Goal: Check status: Check status

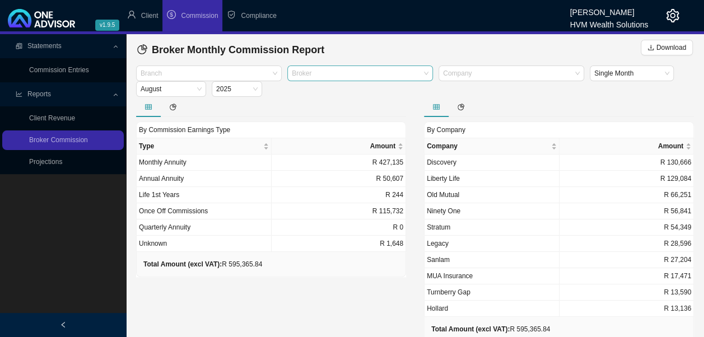
click at [315, 69] on div at bounding box center [354, 73] width 130 height 8
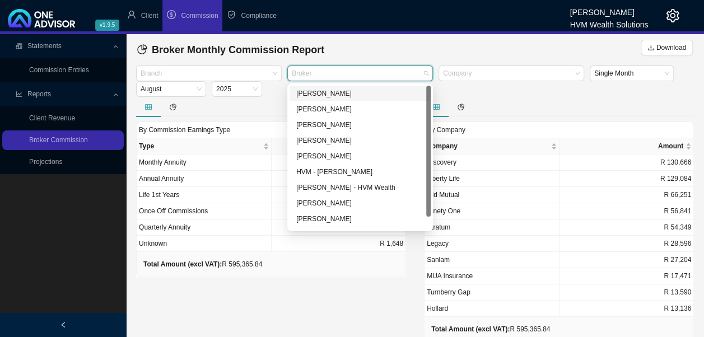
click at [316, 91] on div "[PERSON_NAME]" at bounding box center [360, 93] width 128 height 11
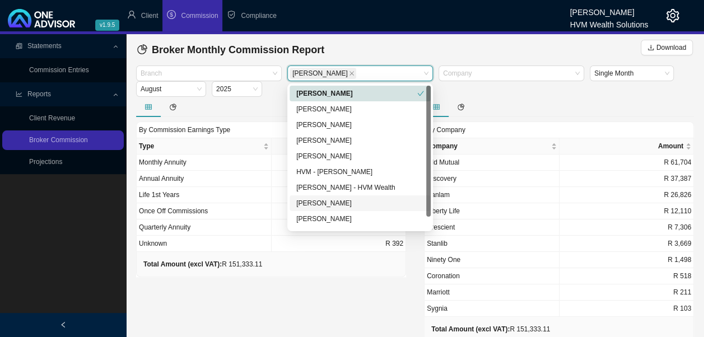
click at [329, 307] on div "By Commission Earnings Type Type Amount Monthly Annuity R 104,431 Annual Annuit…" at bounding box center [271, 230] width 288 height 266
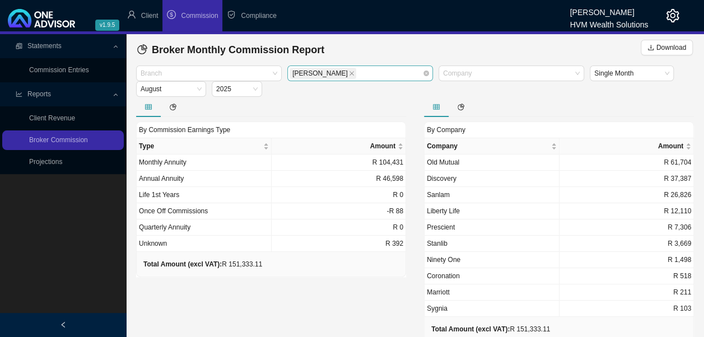
click at [349, 74] on icon "close" at bounding box center [352, 74] width 6 height 6
click at [357, 71] on div at bounding box center [354, 73] width 130 height 8
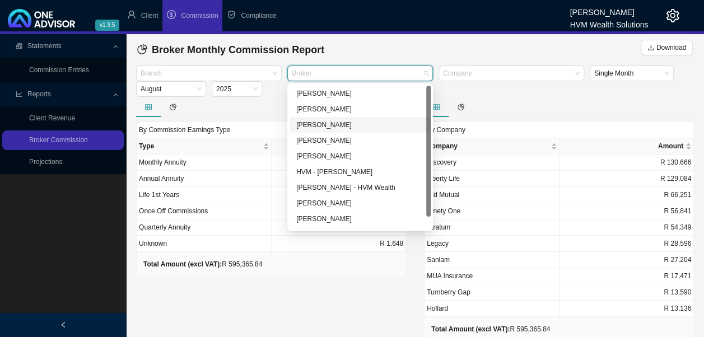
click at [347, 126] on div "[PERSON_NAME]" at bounding box center [360, 124] width 128 height 11
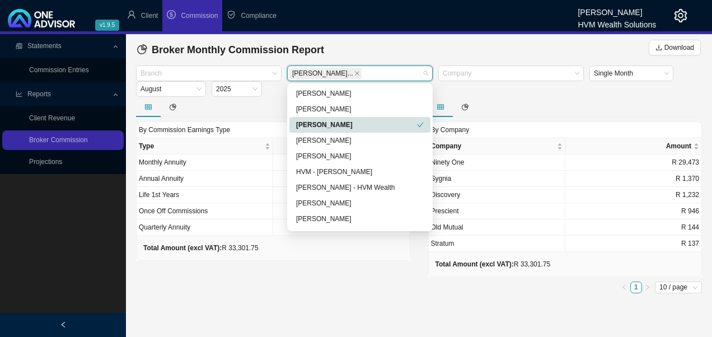
click at [347, 126] on div "[PERSON_NAME]" at bounding box center [356, 124] width 121 height 11
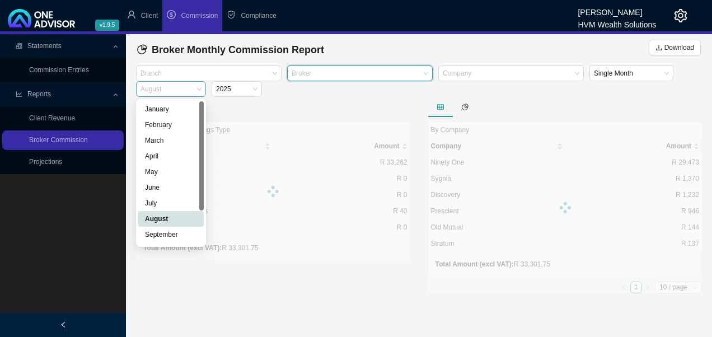
click at [193, 88] on span "August" at bounding box center [171, 89] width 61 height 15
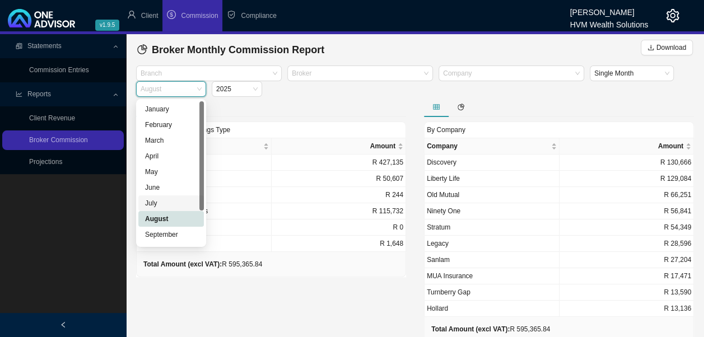
click at [162, 208] on div "July" at bounding box center [171, 203] width 52 height 11
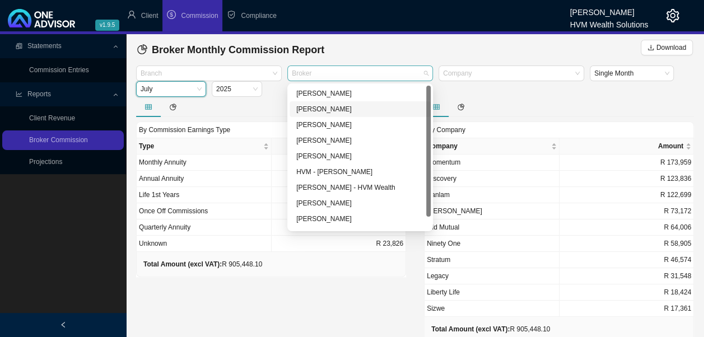
click at [343, 70] on div at bounding box center [354, 73] width 130 height 8
click at [332, 127] on div "[PERSON_NAME]" at bounding box center [360, 124] width 128 height 11
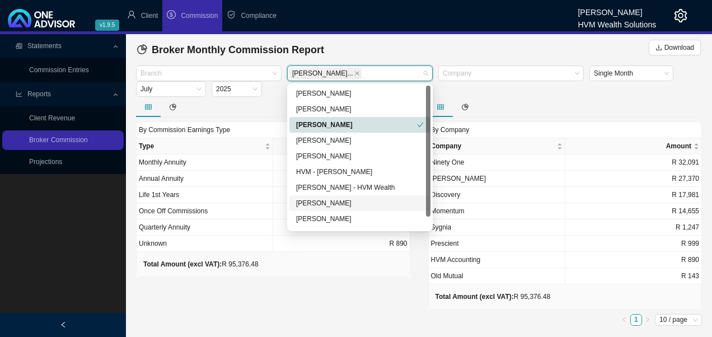
click at [334, 296] on div "By Commission Earnings Type Type Amount Monthly Annuity R 76,261 Annual Annuity…" at bounding box center [273, 213] width 292 height 233
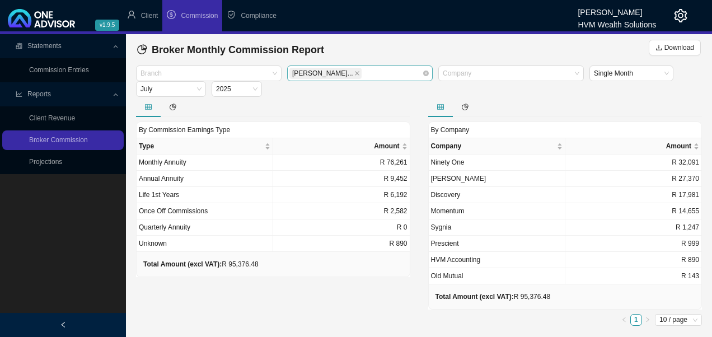
drag, startPoint x: 351, startPoint y: 76, endPoint x: 345, endPoint y: 76, distance: 6.2
click at [354, 76] on span at bounding box center [357, 73] width 6 height 10
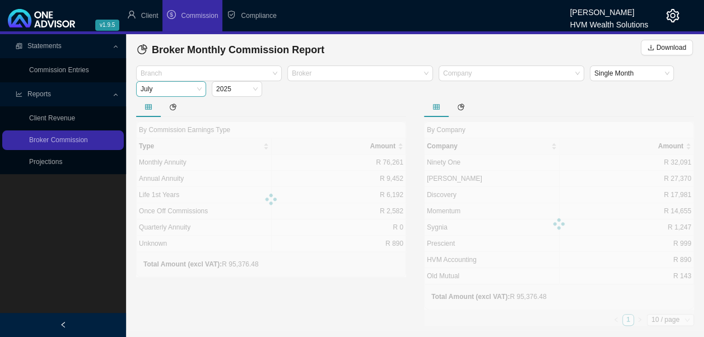
click at [196, 90] on span "July" at bounding box center [171, 89] width 61 height 15
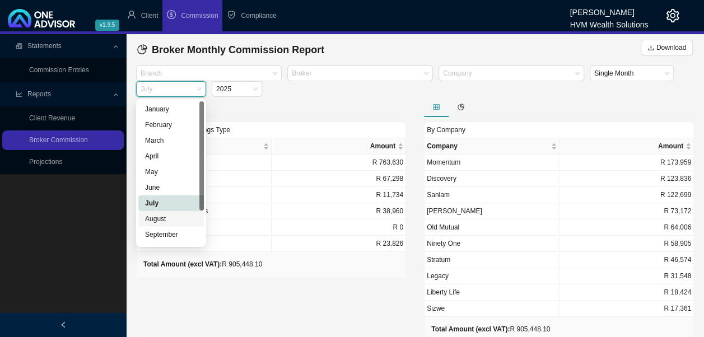
click at [169, 218] on div "August" at bounding box center [171, 218] width 52 height 11
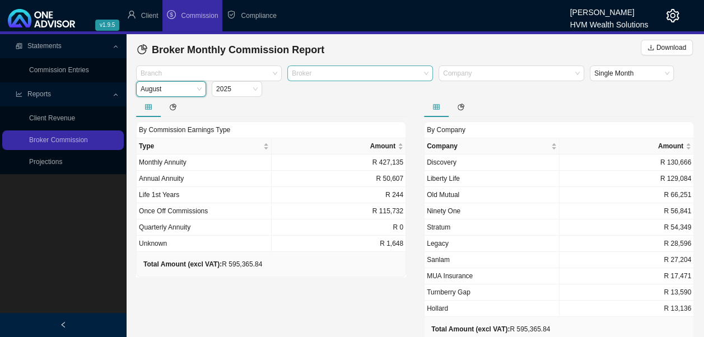
click at [415, 77] on div at bounding box center [354, 73] width 130 height 8
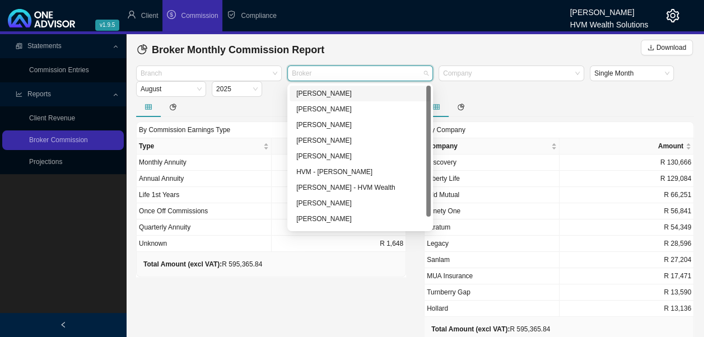
click at [337, 92] on div "[PERSON_NAME]" at bounding box center [360, 93] width 128 height 11
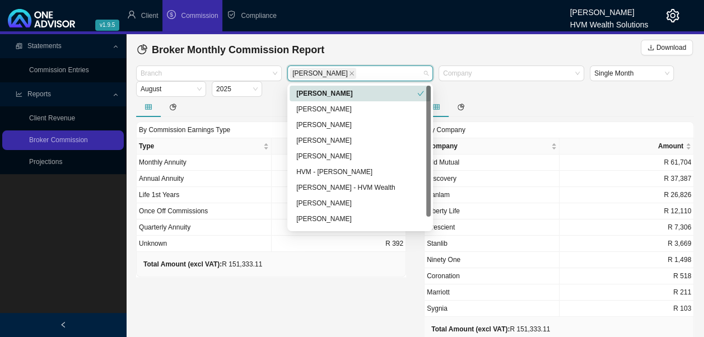
click at [264, 103] on div at bounding box center [271, 107] width 270 height 20
